Goal: Task Accomplishment & Management: Use online tool/utility

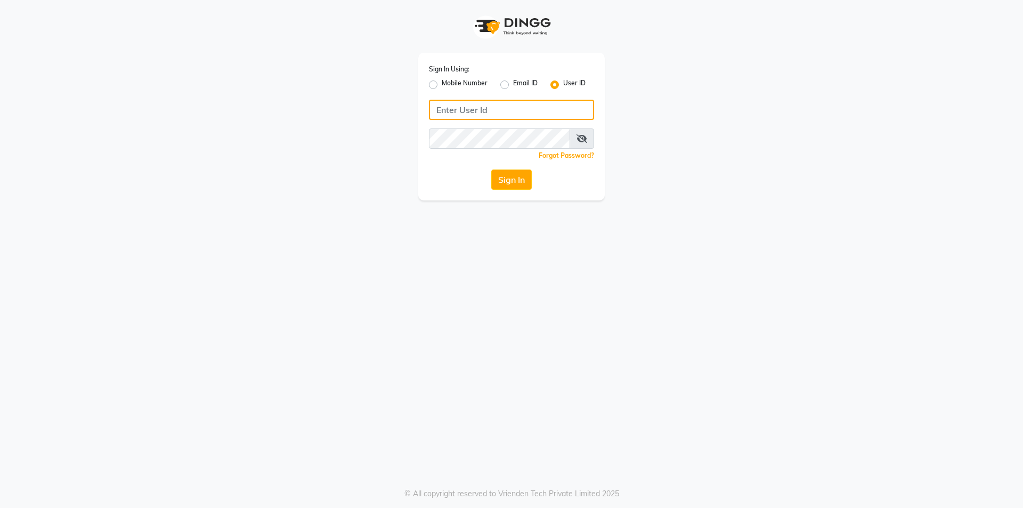
type input "Skinsmiths@123"
click at [509, 186] on button "Sign In" at bounding box center [511, 179] width 41 height 20
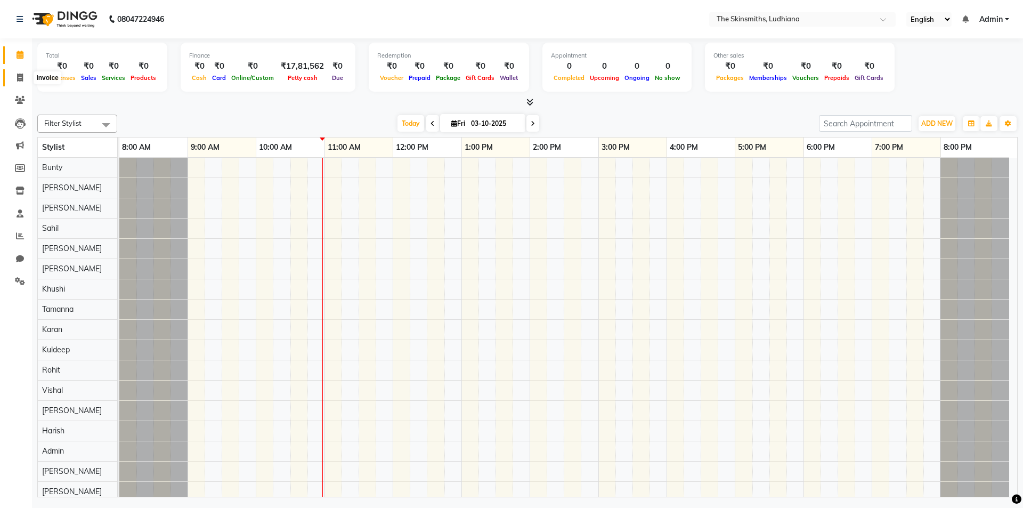
click at [17, 77] on icon at bounding box center [20, 78] width 6 height 8
select select "service"
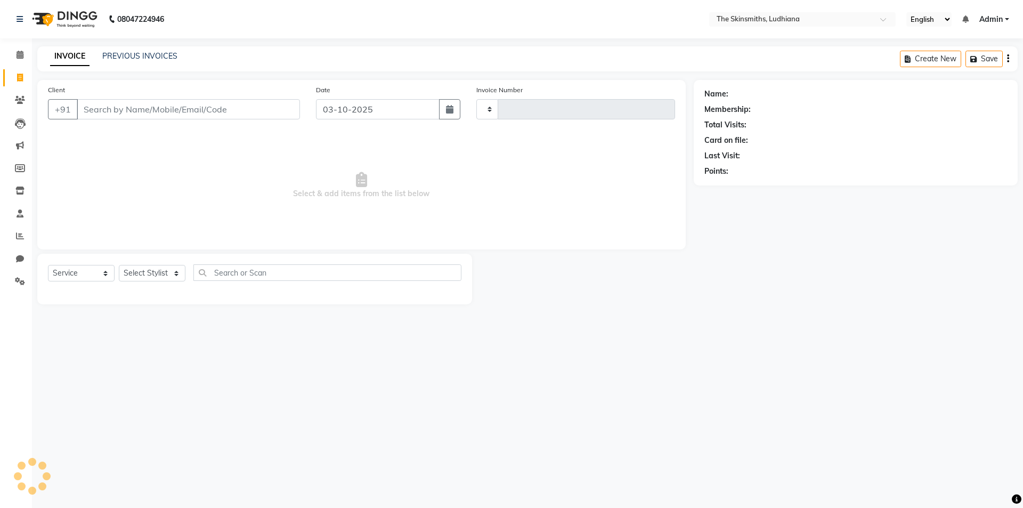
type input "1674"
select select "8115"
type input "per"
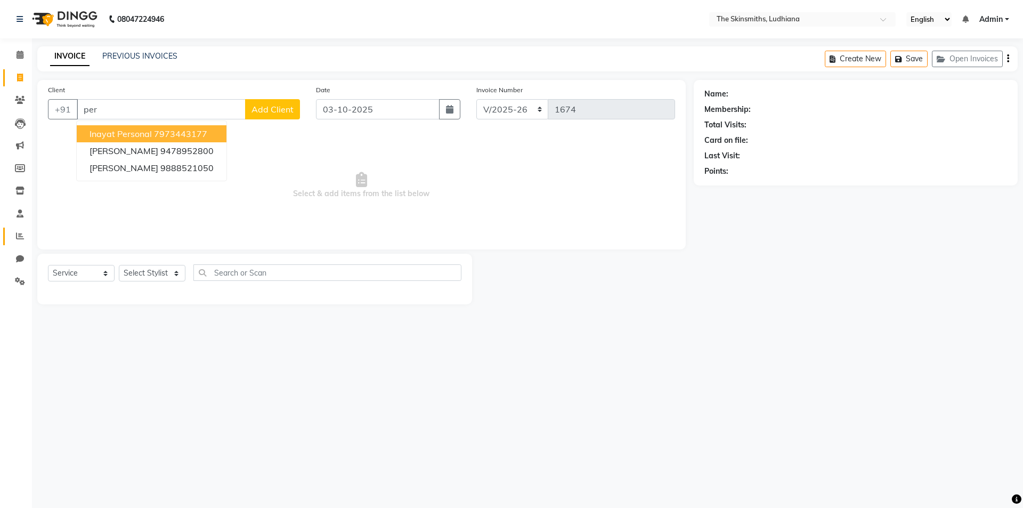
click at [10, 233] on link "Reports" at bounding box center [16, 237] width 26 height 18
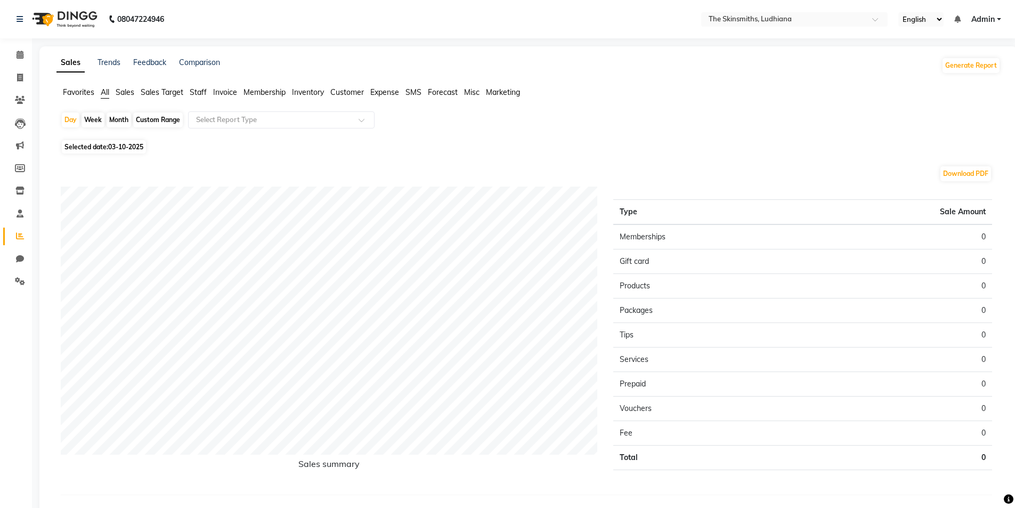
click at [129, 147] on span "03-10-2025" at bounding box center [125, 147] width 35 height 8
select select "10"
select select "2025"
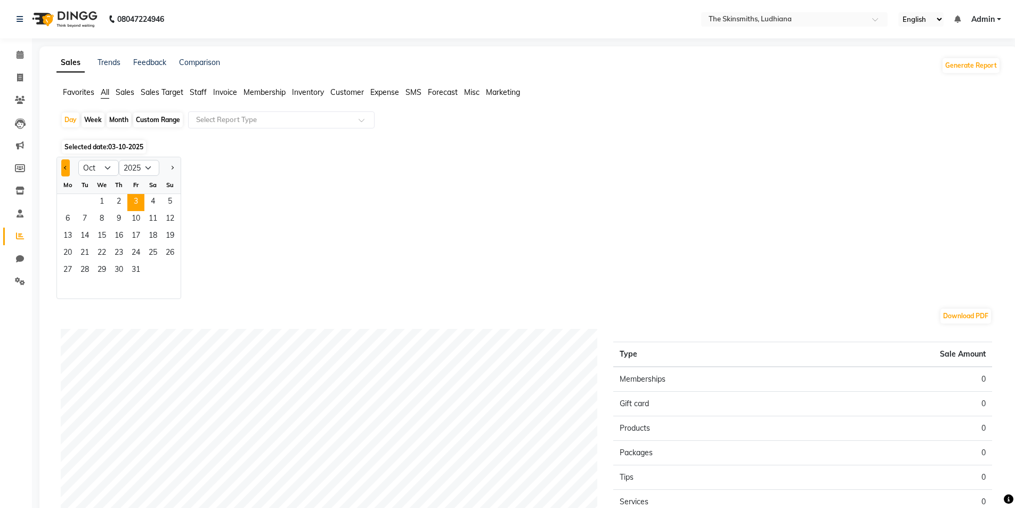
click at [66, 167] on span "Previous month" at bounding box center [66, 167] width 4 height 4
select select "9"
click at [89, 272] on span "30" at bounding box center [84, 270] width 17 height 17
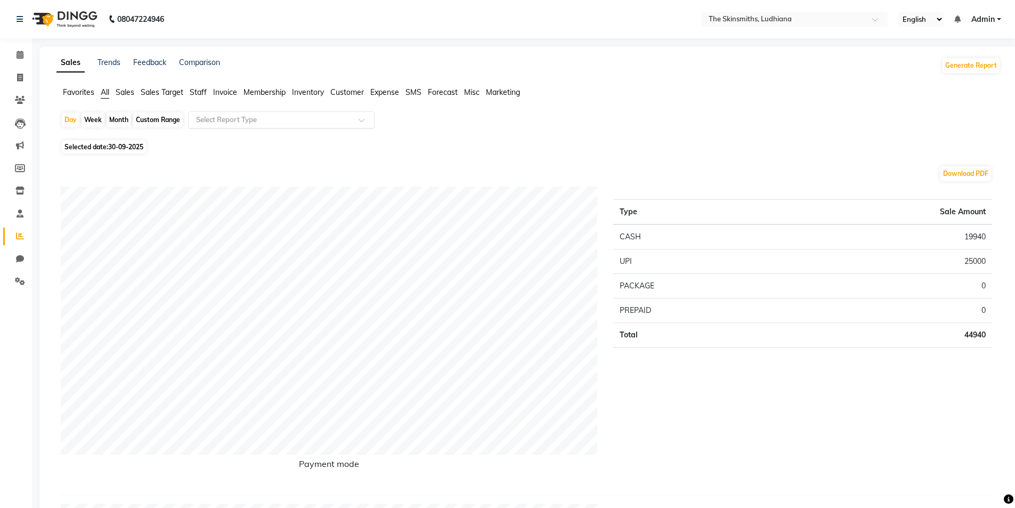
click at [243, 123] on input "text" at bounding box center [270, 120] width 153 height 11
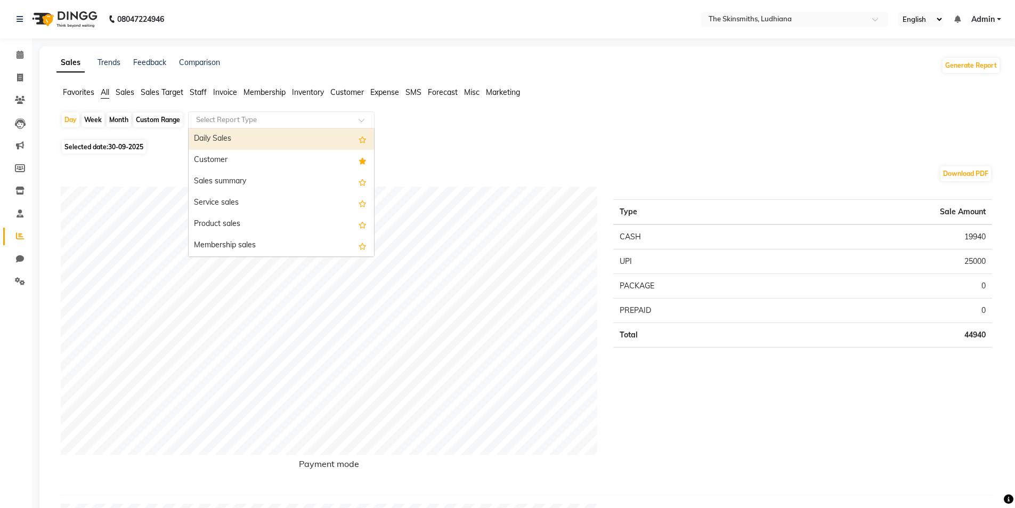
click at [240, 153] on div "Customer" at bounding box center [281, 160] width 185 height 21
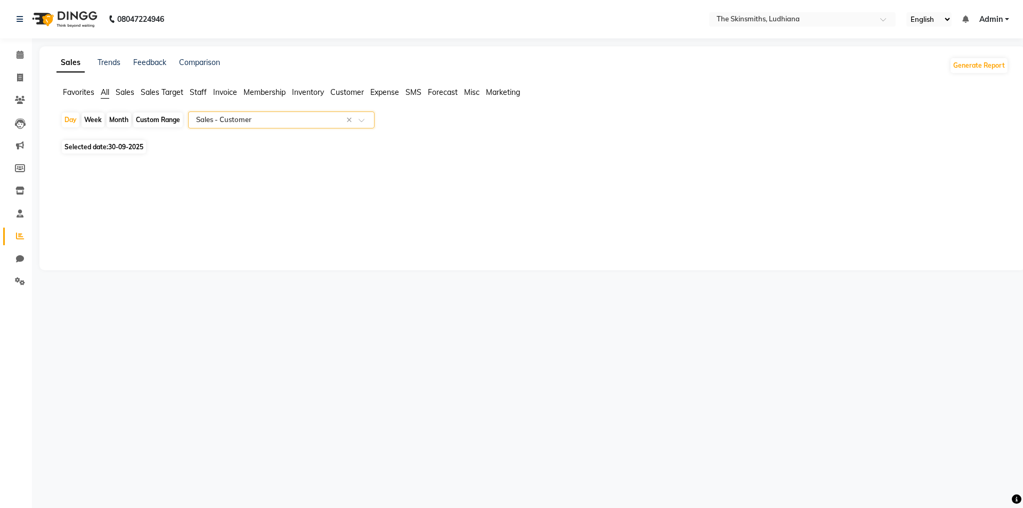
select select "full_report"
select select "csv"
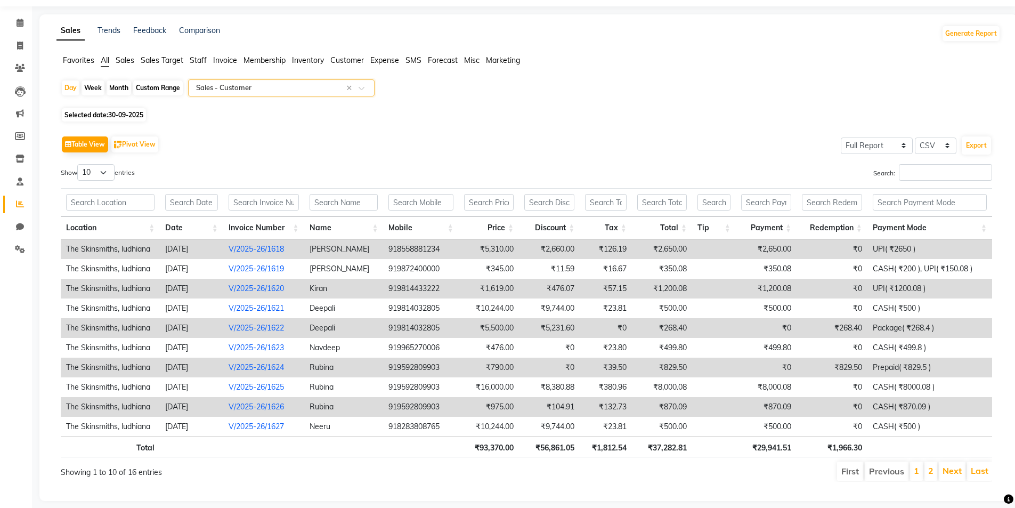
scroll to position [49, 0]
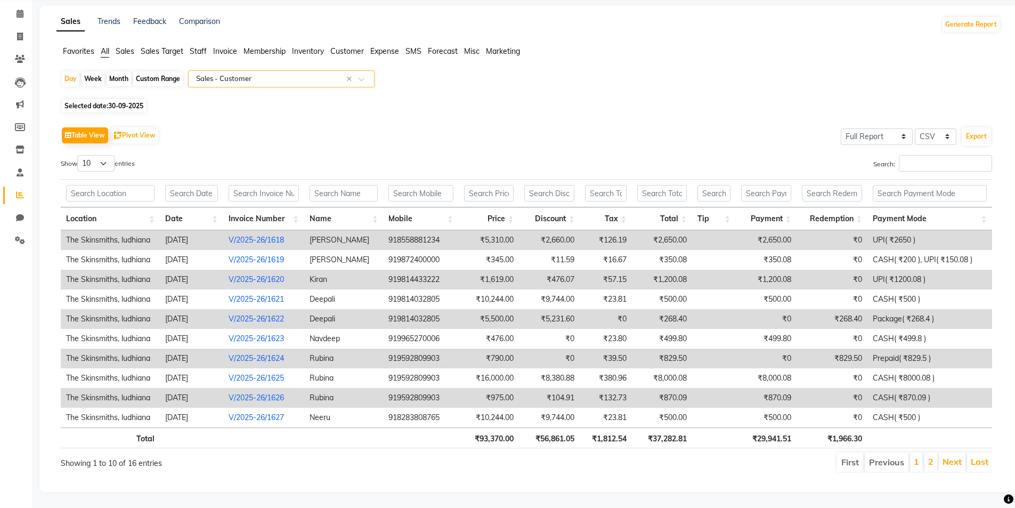
click at [334, 76] on input "text" at bounding box center [270, 79] width 153 height 11
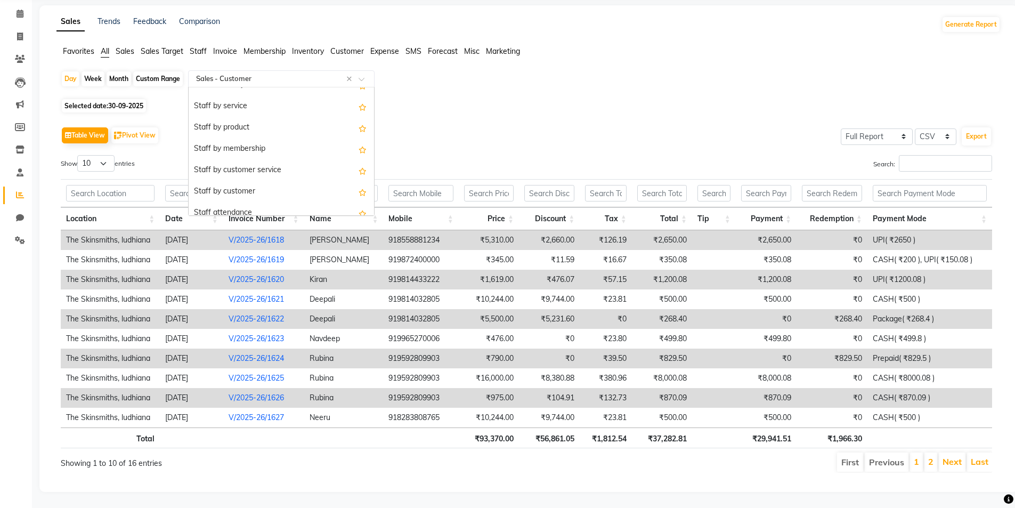
scroll to position [405, 0]
click at [265, 178] on div "Staff by customer" at bounding box center [281, 183] width 185 height 21
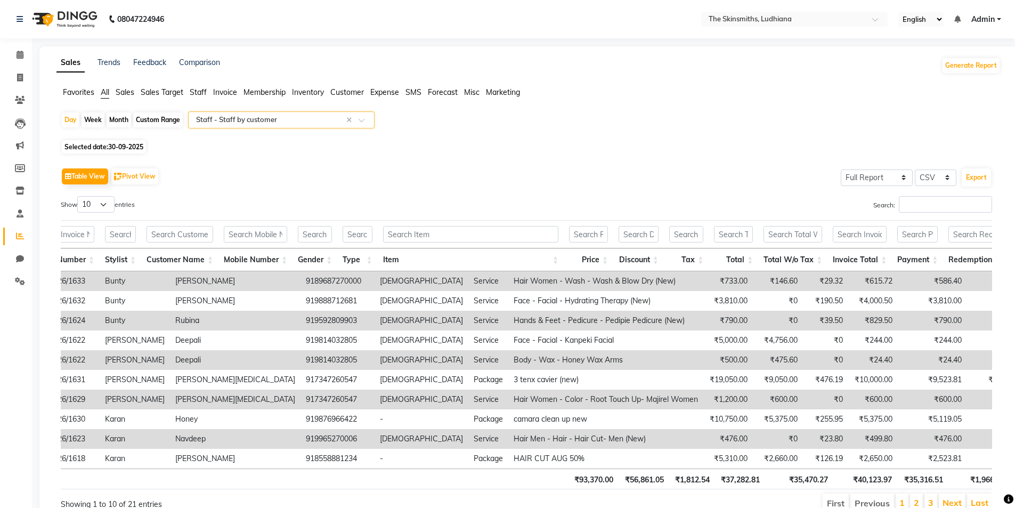
scroll to position [0, 125]
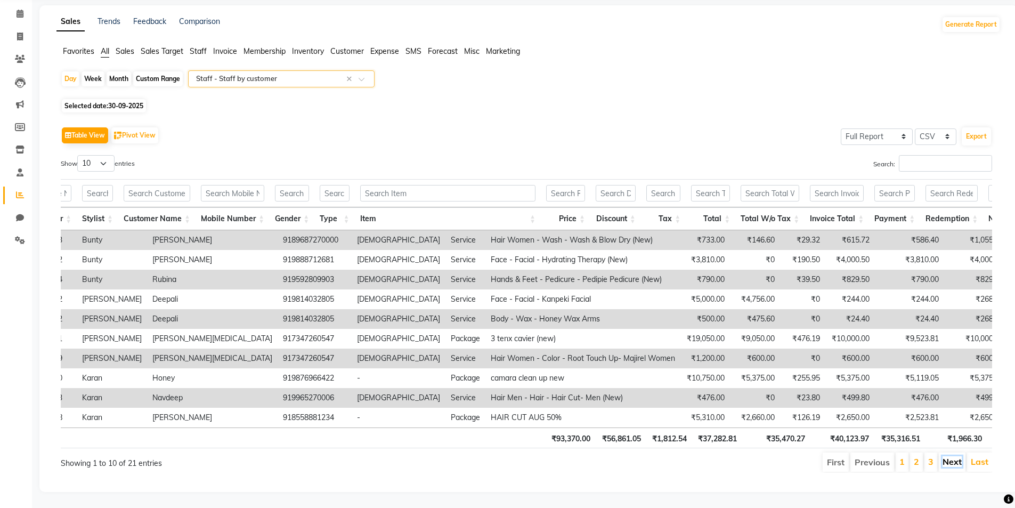
click at [952, 456] on link "Next" at bounding box center [952, 461] width 19 height 11
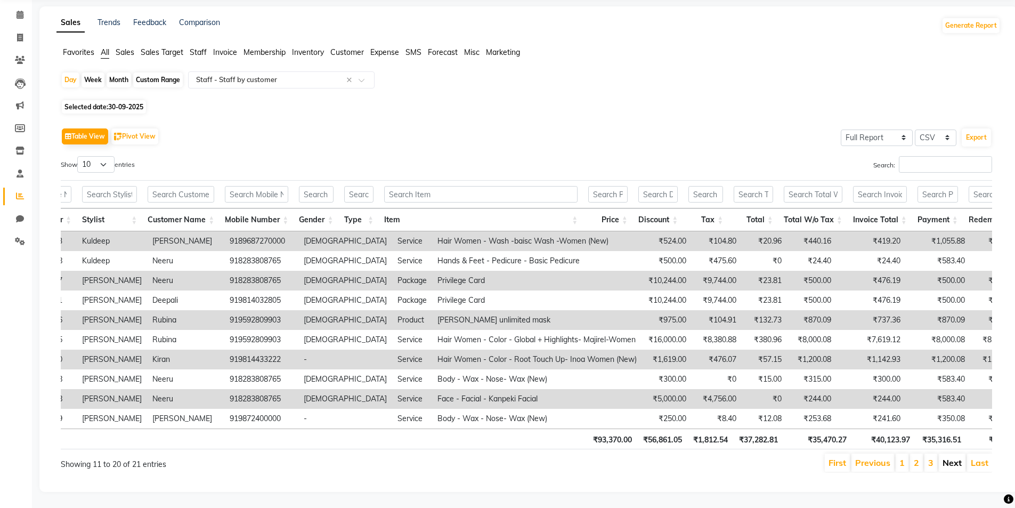
click at [957, 457] on link "Next" at bounding box center [952, 462] width 19 height 11
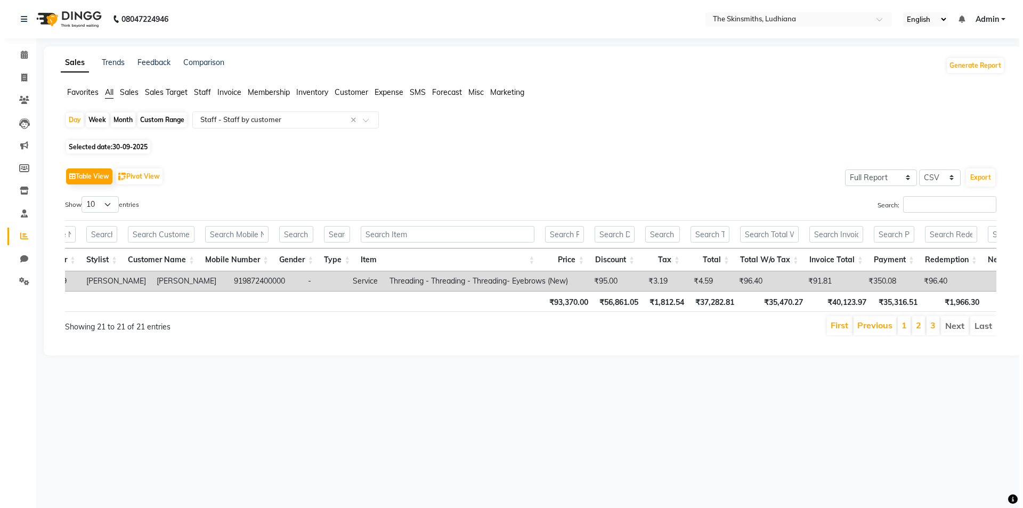
scroll to position [0, 0]
